Goal: Information Seeking & Learning: Learn about a topic

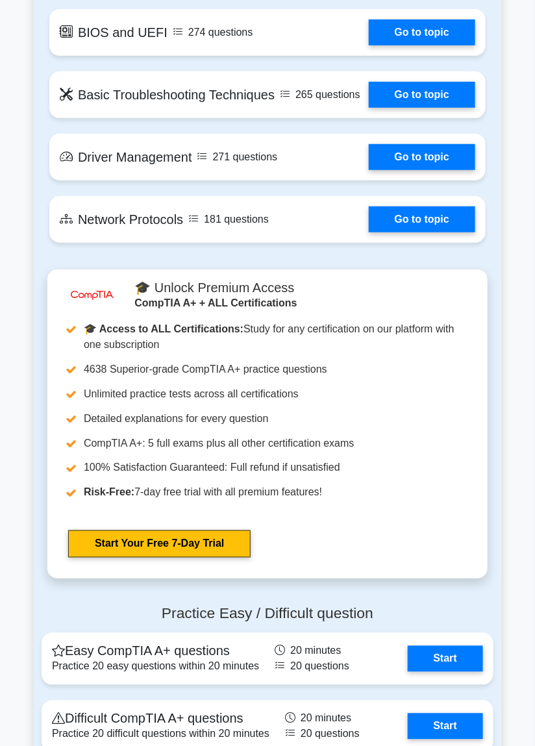
scroll to position [2379, 0]
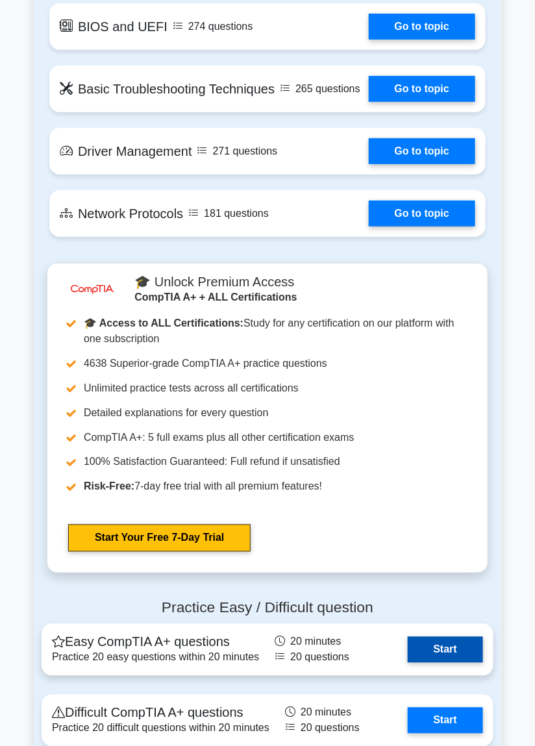
click at [464, 663] on link "Start" at bounding box center [445, 650] width 75 height 26
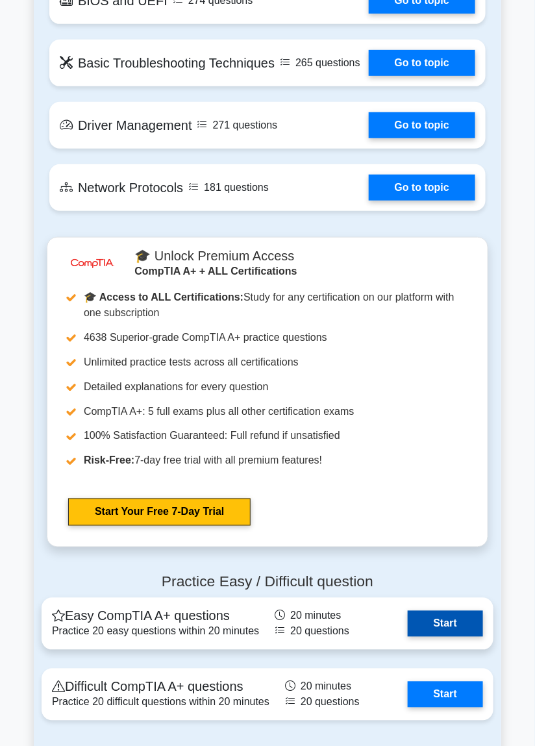
scroll to position [2423, 0]
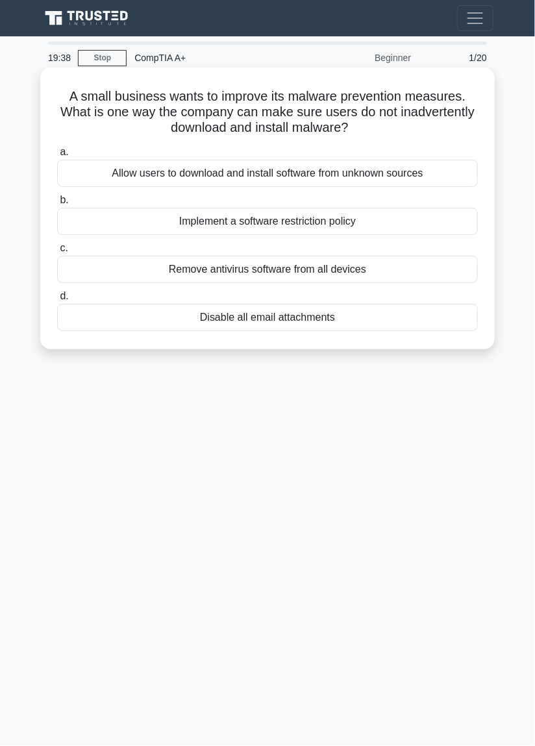
click at [272, 229] on div "Implement a software restriction policy" at bounding box center [267, 221] width 421 height 27
click at [57, 205] on input "b. Implement a software restriction policy" at bounding box center [57, 200] width 0 height 8
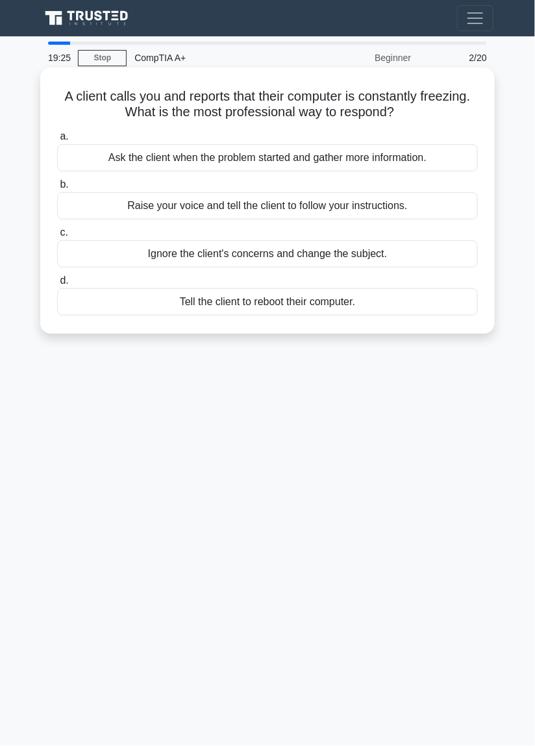
click at [345, 158] on div "Ask the client when the problem started and gather more information." at bounding box center [267, 157] width 421 height 27
click at [57, 141] on input "a. Ask the client when the problem started and gather more information." at bounding box center [57, 136] width 0 height 8
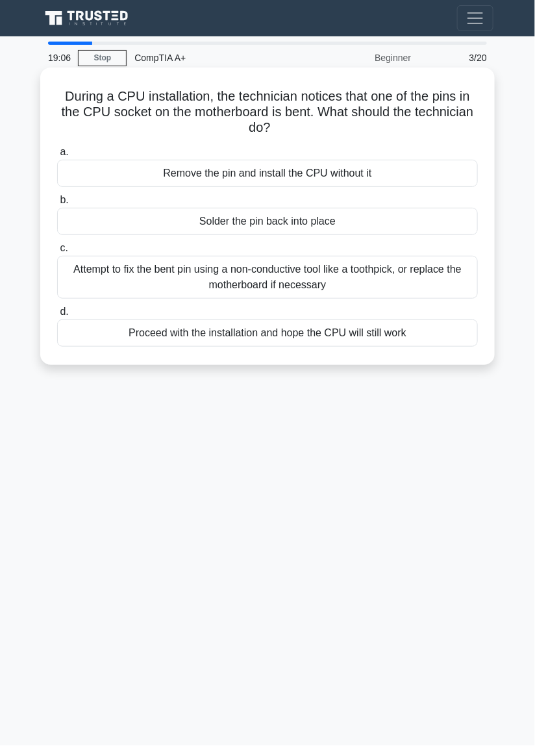
click at [322, 286] on div "Attempt to fix the bent pin using a non-conductive tool like a toothpick, or re…" at bounding box center [267, 277] width 421 height 43
click at [57, 253] on input "c. Attempt to fix the bent pin using a non-conductive tool like a toothpick, or…" at bounding box center [57, 248] width 0 height 8
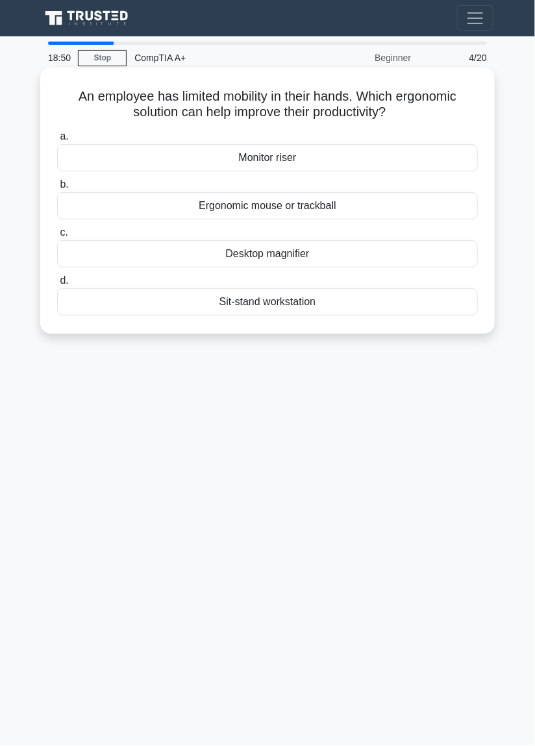
click at [329, 213] on div "Ergonomic mouse or trackball" at bounding box center [267, 205] width 421 height 27
click at [57, 189] on input "b. Ergonomic mouse or trackball" at bounding box center [57, 184] width 0 height 8
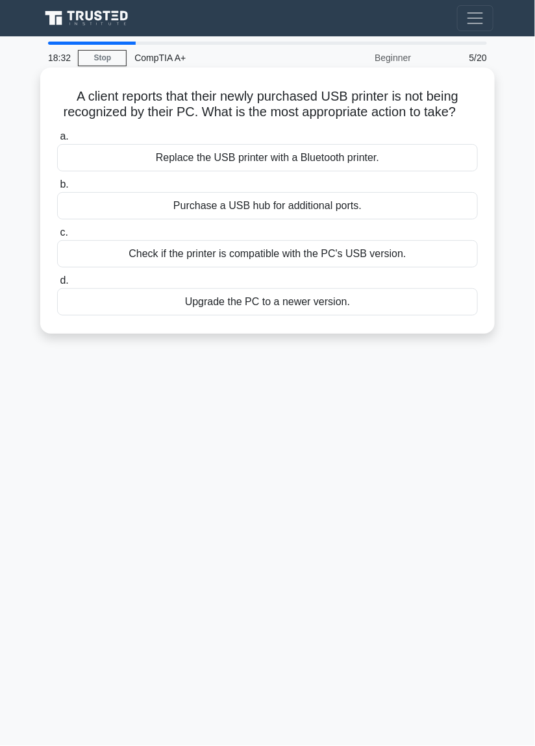
click at [336, 252] on div "Check if the printer is compatible with the PC's USB version." at bounding box center [267, 253] width 421 height 27
click at [57, 237] on input "c. Check if the printer is compatible with the PC's USB version." at bounding box center [57, 233] width 0 height 8
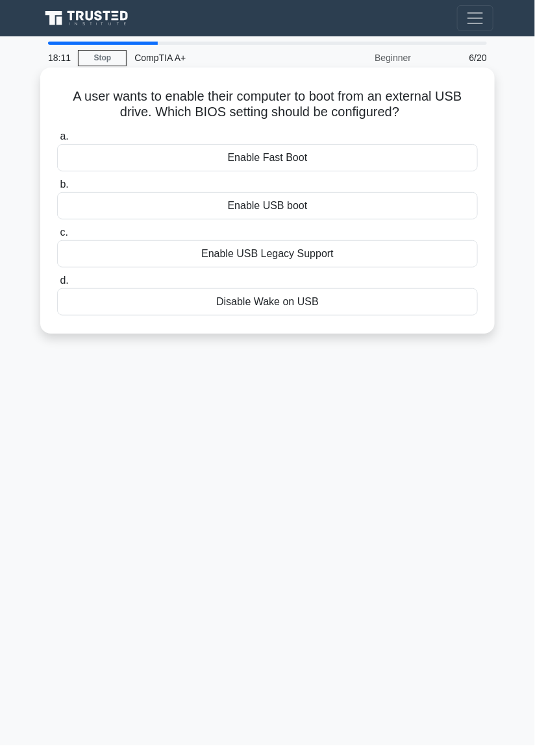
click at [280, 213] on div "Enable USB boot" at bounding box center [267, 205] width 421 height 27
click at [57, 189] on input "b. Enable USB boot" at bounding box center [57, 184] width 0 height 8
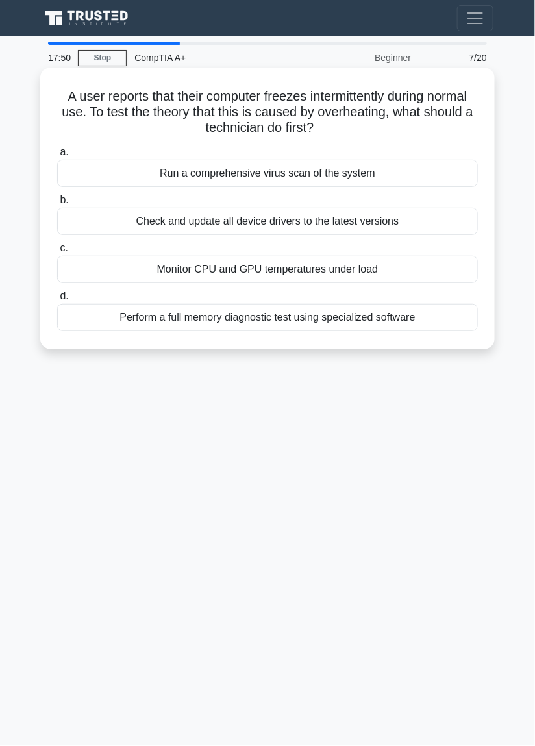
click at [380, 278] on div "Monitor CPU and GPU temperatures under load" at bounding box center [267, 269] width 421 height 27
click at [57, 253] on input "c. Monitor CPU and GPU temperatures under load" at bounding box center [57, 248] width 0 height 8
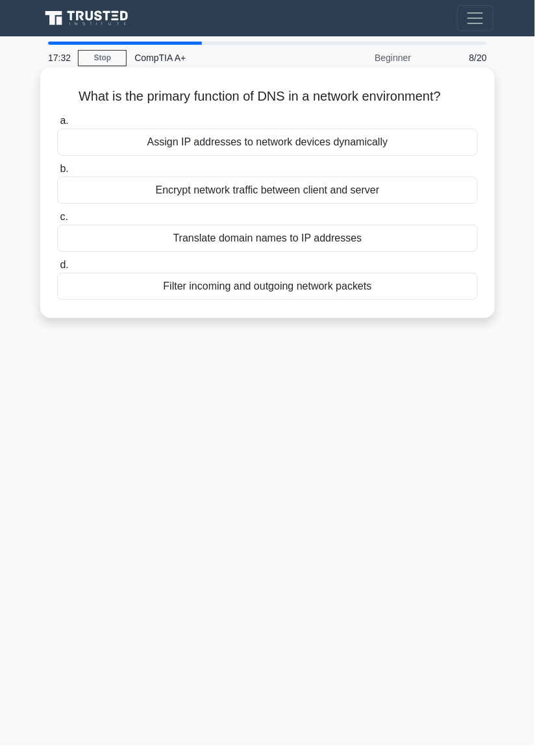
click at [338, 238] on div "Translate domain names to IP addresses" at bounding box center [267, 238] width 421 height 27
click at [57, 221] on input "c. Translate domain names to IP addresses" at bounding box center [57, 217] width 0 height 8
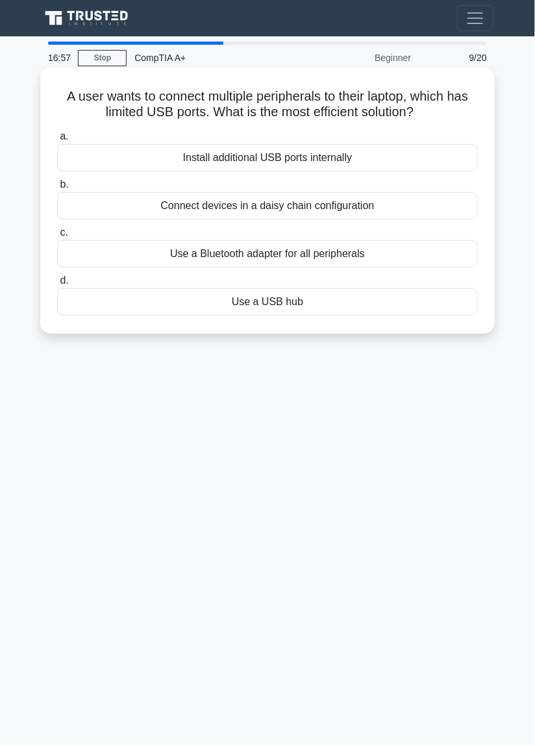
click at [353, 305] on div "Use a USB hub" at bounding box center [267, 301] width 421 height 27
click at [57, 285] on input "d. Use a USB hub" at bounding box center [57, 281] width 0 height 8
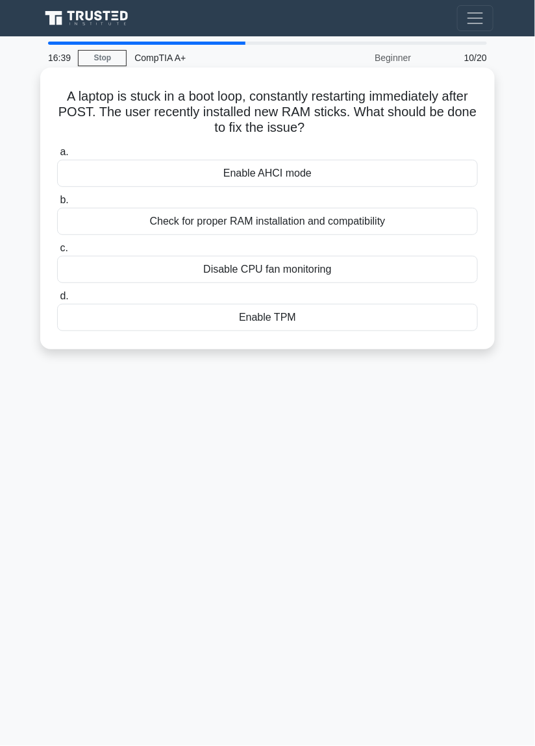
click at [387, 224] on div "Check for proper RAM installation and compatibility" at bounding box center [267, 221] width 421 height 27
click at [57, 205] on input "b. Check for proper RAM installation and compatibility" at bounding box center [57, 200] width 0 height 8
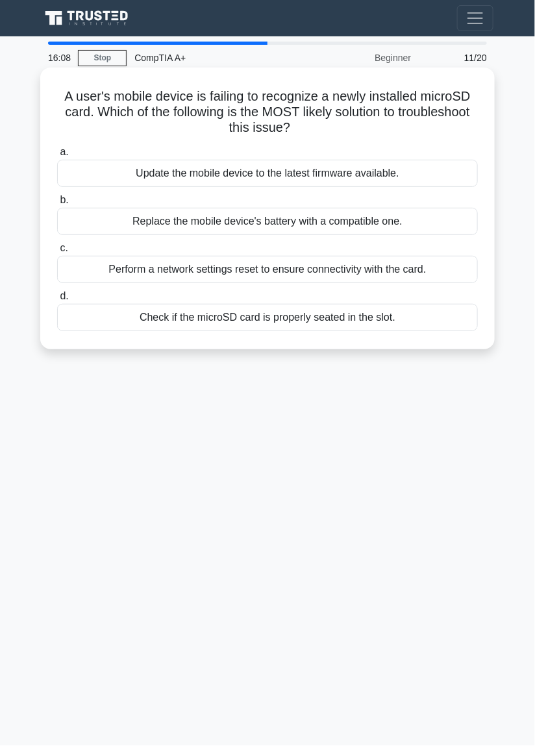
click at [380, 314] on div "Check if the microSD card is properly seated in the slot." at bounding box center [267, 317] width 421 height 27
click at [57, 301] on input "d. Check if the microSD card is properly seated in the slot." at bounding box center [57, 296] width 0 height 8
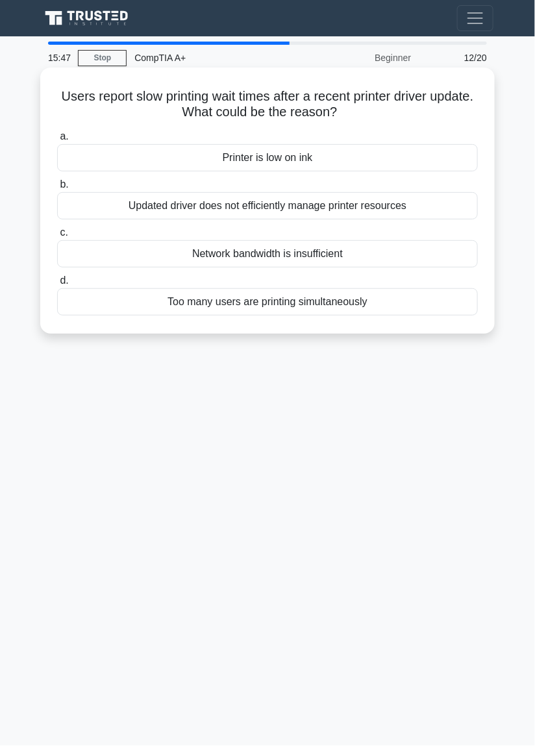
click at [403, 213] on div "Updated driver does not efficiently manage printer resources" at bounding box center [267, 205] width 421 height 27
click at [57, 189] on input "b. Updated driver does not efficiently manage printer resources" at bounding box center [57, 184] width 0 height 8
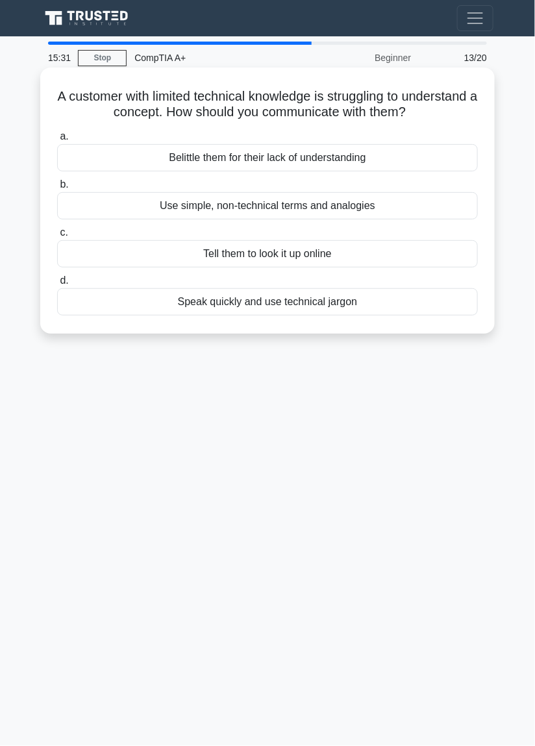
click at [388, 216] on div "Use simple, non-technical terms and analogies" at bounding box center [267, 205] width 421 height 27
click at [57, 189] on input "b. Use simple, non-technical terms and analogies" at bounding box center [57, 184] width 0 height 8
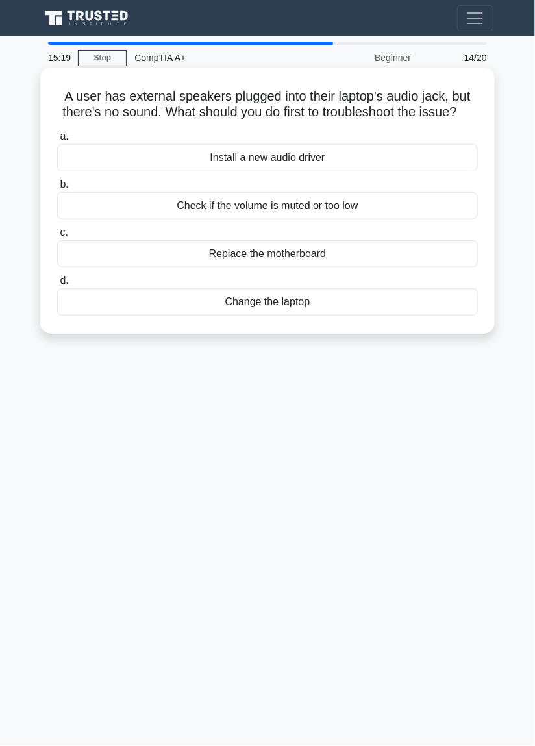
click at [373, 208] on div "Check if the volume is muted or too low" at bounding box center [267, 205] width 421 height 27
click at [57, 189] on input "b. Check if the volume is muted or too low" at bounding box center [57, 184] width 0 height 8
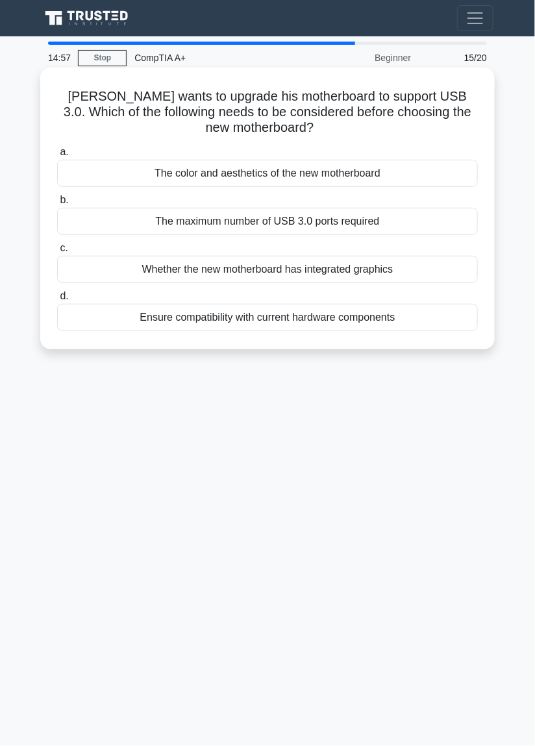
click at [423, 327] on div "Ensure compatibility with current hardware components" at bounding box center [267, 317] width 421 height 27
click at [57, 301] on input "d. Ensure compatibility with current hardware components" at bounding box center [57, 296] width 0 height 8
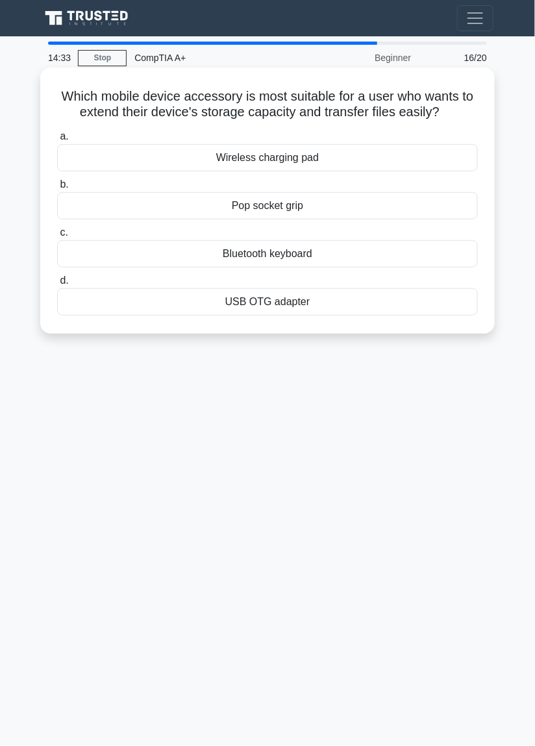
click at [414, 312] on div "USB OTG adapter" at bounding box center [267, 301] width 421 height 27
click at [57, 285] on input "d. USB OTG adapter" at bounding box center [57, 281] width 0 height 8
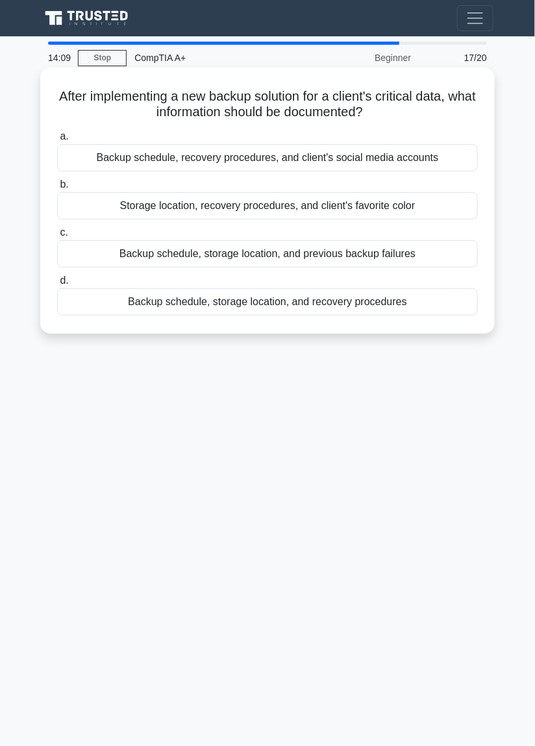
click at [412, 305] on div "Backup schedule, storage location, and recovery procedures" at bounding box center [267, 301] width 421 height 27
click at [57, 285] on input "d. Backup schedule, storage location, and recovery procedures" at bounding box center [57, 281] width 0 height 8
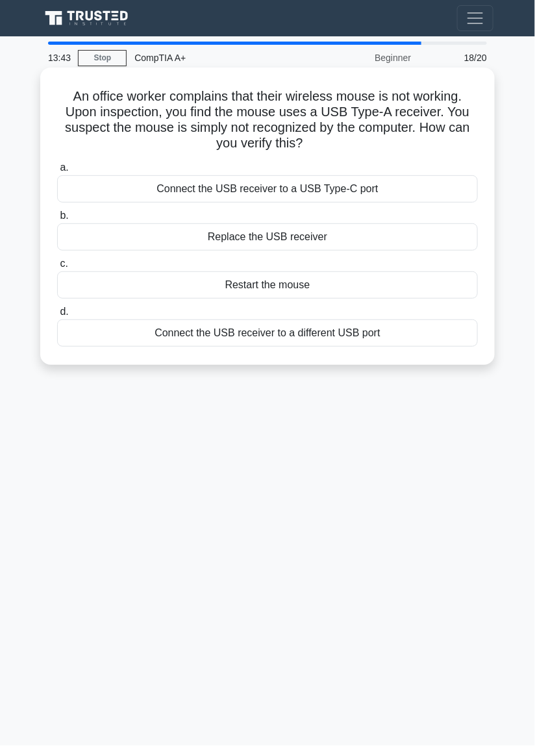
click at [388, 340] on div "Connect the USB receiver to a different USB port" at bounding box center [267, 332] width 421 height 27
click at [57, 316] on input "d. Connect the USB receiver to a different USB port" at bounding box center [57, 312] width 0 height 8
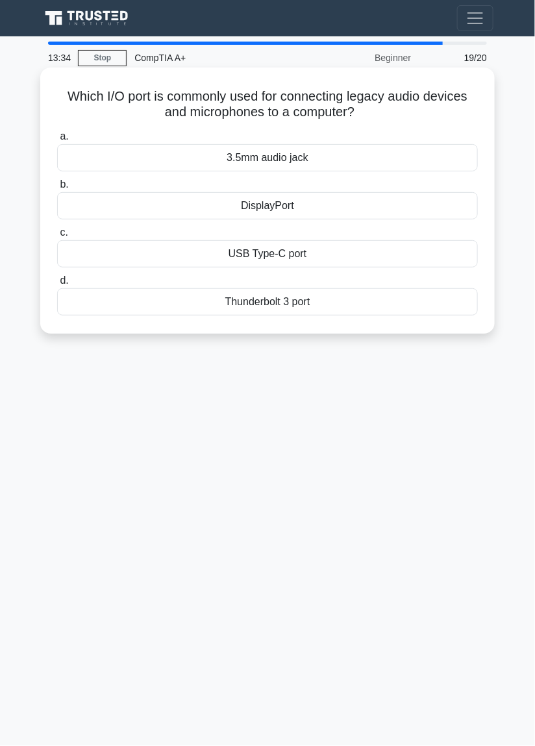
click at [388, 158] on div "3.5mm audio jack" at bounding box center [267, 157] width 421 height 27
click at [57, 141] on input "a. 3.5mm audio jack" at bounding box center [57, 136] width 0 height 8
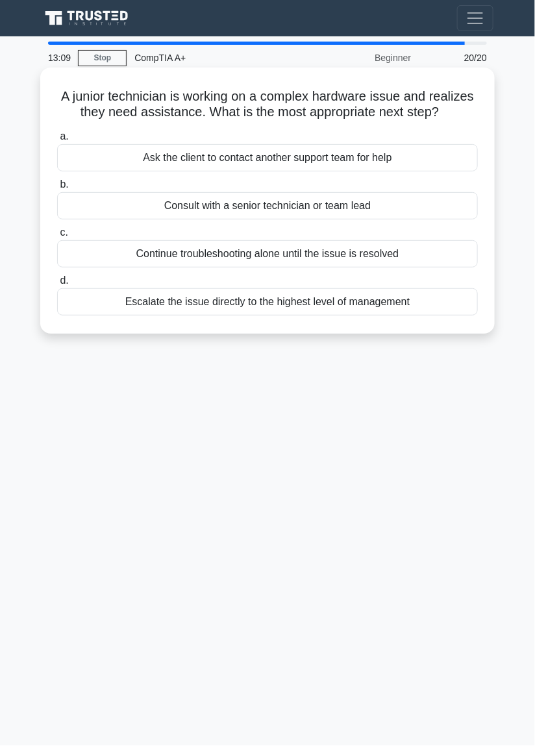
click at [431, 212] on div "Consult with a senior technician or team lead" at bounding box center [267, 205] width 421 height 27
click at [57, 189] on input "b. Consult with a senior technician or team lead" at bounding box center [57, 184] width 0 height 8
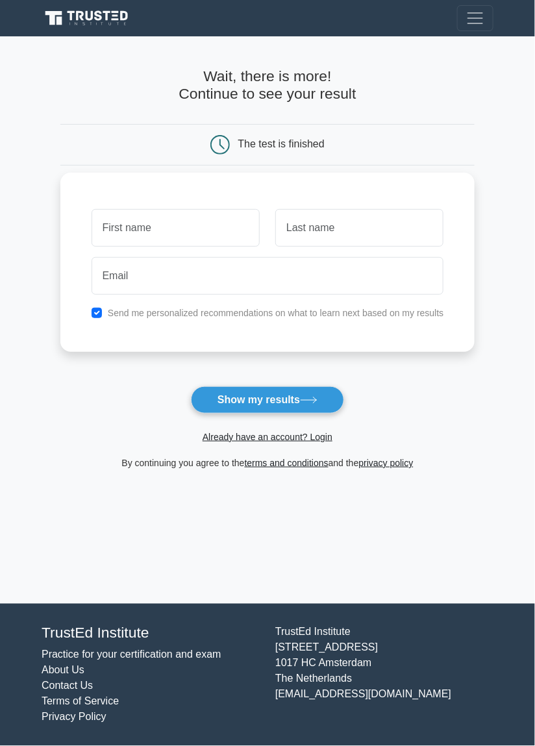
click at [110, 229] on input "text" at bounding box center [176, 228] width 168 height 38
type input "F"
click at [369, 223] on input "text" at bounding box center [359, 228] width 168 height 38
type input "E"
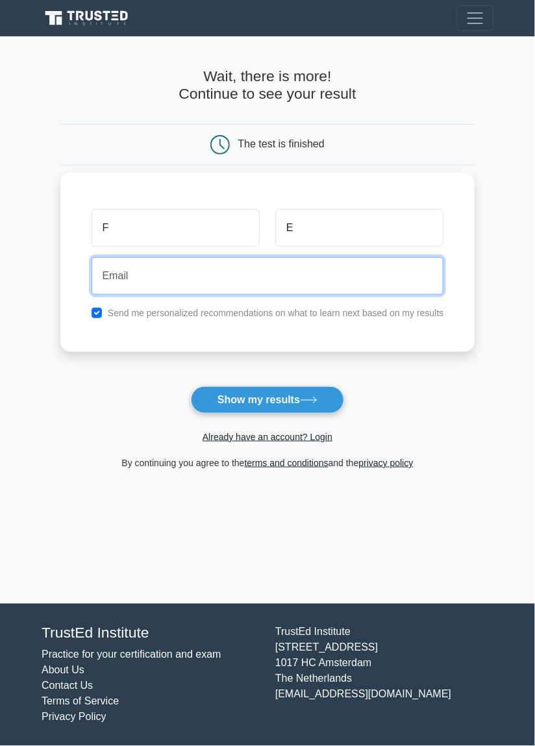
click at [210, 274] on input "email" at bounding box center [268, 276] width 353 height 38
type input "donya112@ymail.com"
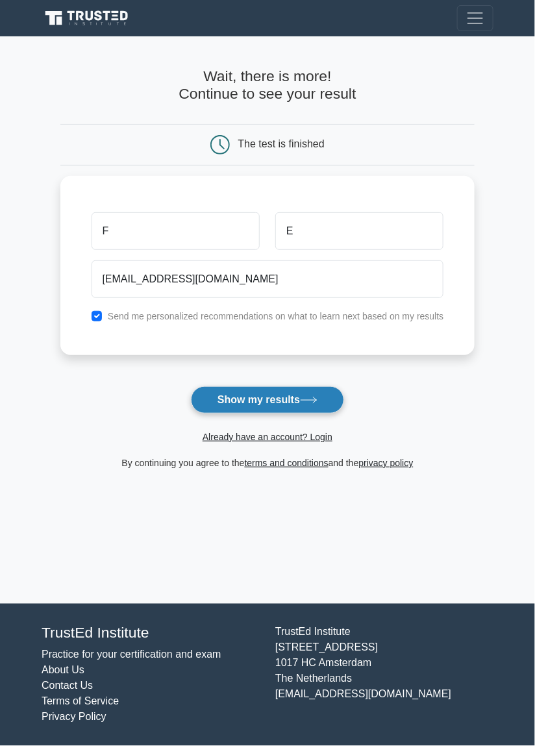
click at [311, 397] on icon at bounding box center [309, 400] width 18 height 7
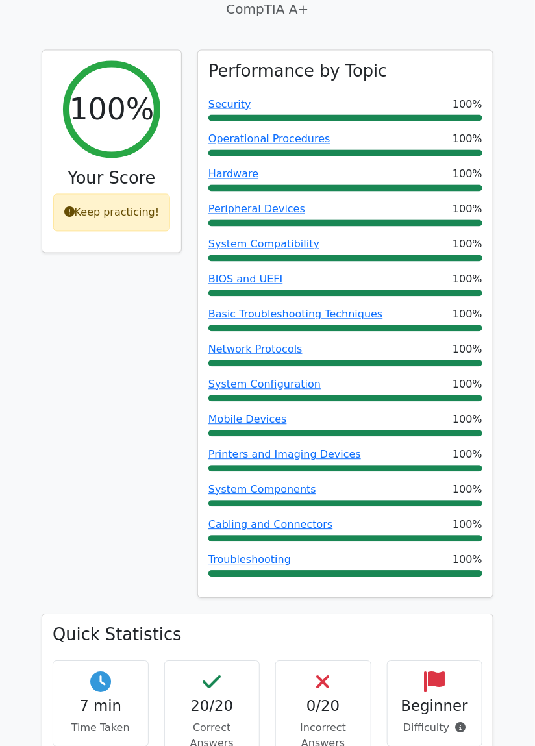
scroll to position [511, 0]
